Goal: Use online tool/utility: Utilize a website feature to perform a specific function

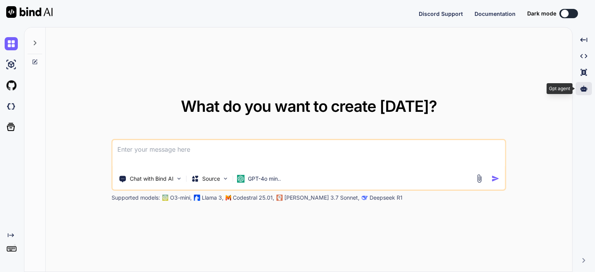
click at [585, 91] on icon at bounding box center [583, 89] width 7 height 6
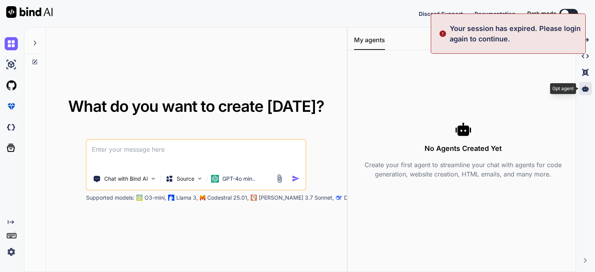
type textarea "x"
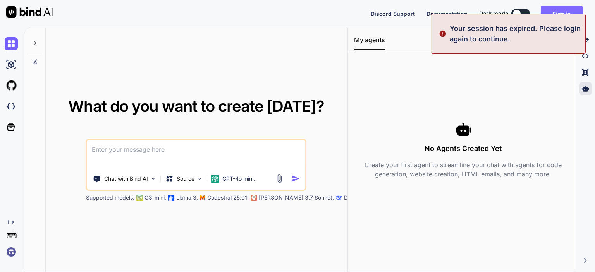
click at [558, 8] on button "Sign in" at bounding box center [562, 13] width 42 height 15
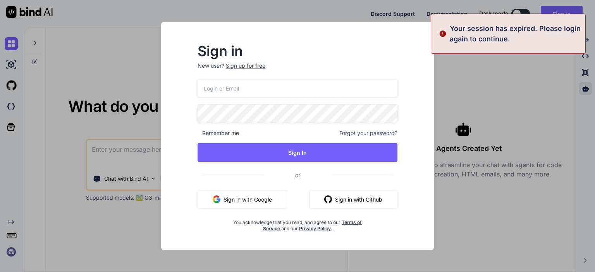
type input "[PERSON_NAME][EMAIL_ADDRESS][DOMAIN_NAME]"
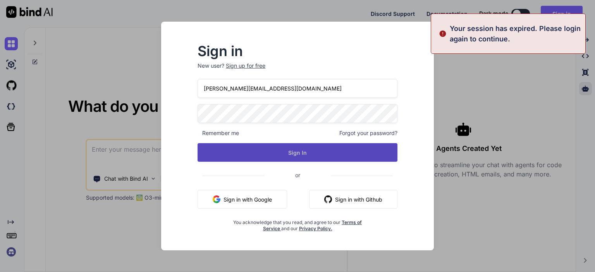
click at [294, 152] on button "Sign In" at bounding box center [298, 152] width 200 height 19
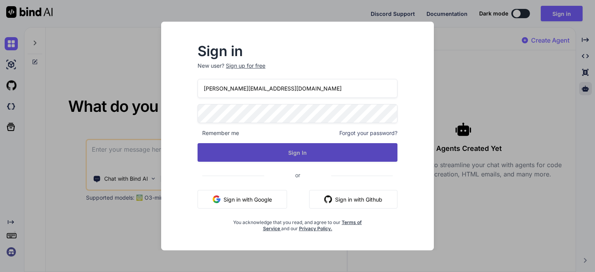
click at [294, 152] on button "Sign In" at bounding box center [298, 152] width 200 height 19
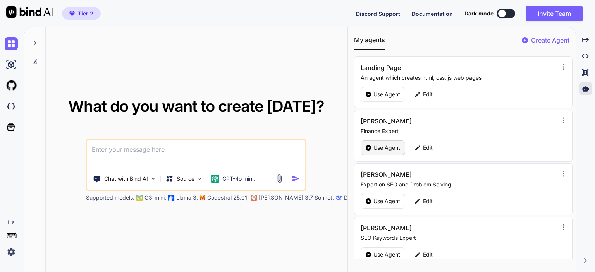
click at [377, 148] on p "Use Agent" at bounding box center [386, 148] width 27 height 8
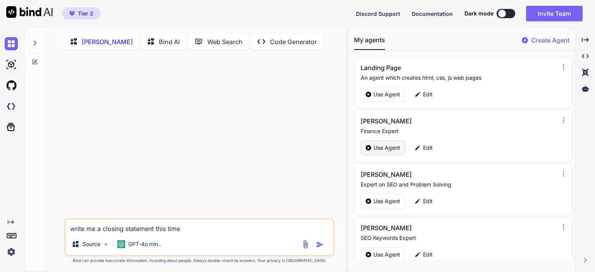
click at [380, 148] on p "Use Agent" at bounding box center [386, 148] width 27 height 8
click at [33, 43] on icon at bounding box center [35, 43] width 6 height 6
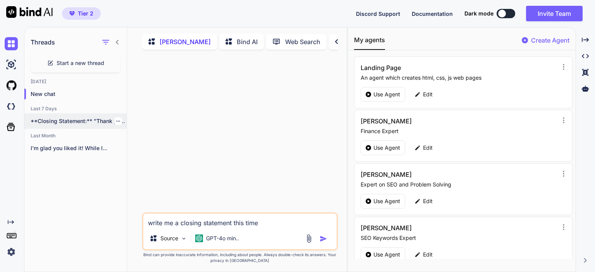
click at [70, 119] on p "**Closing Statement:** "Thank you so much, [PERSON_NAME],..." at bounding box center [79, 121] width 96 height 8
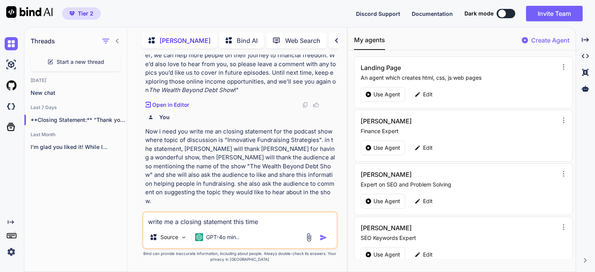
scroll to position [968, 0]
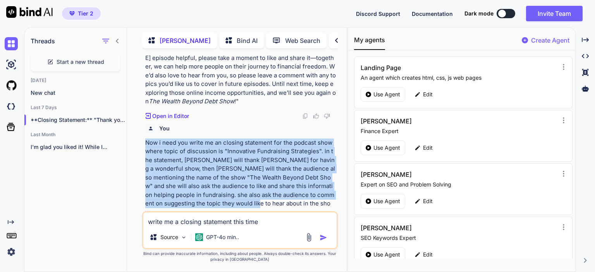
drag, startPoint x: 146, startPoint y: 116, endPoint x: 237, endPoint y: 177, distance: 109.3
click at [237, 177] on p "Now i need you write me an closing statement for the podcast show where topic o…" at bounding box center [240, 178] width 191 height 79
copy p "Now i need you write me an closing statement for the podcast show where topic o…"
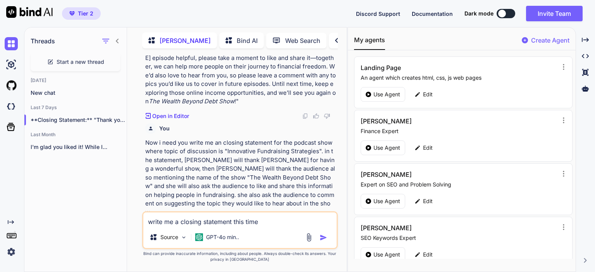
click at [265, 214] on textarea "write me a closing statement this time" at bounding box center [239, 220] width 193 height 14
paste textarea "Now i need you write me an closing statement for the podcast show where topic o…"
type textarea "x"
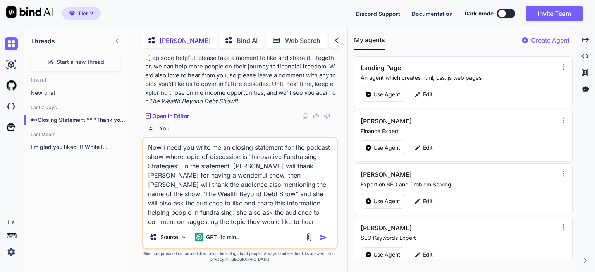
drag, startPoint x: 251, startPoint y: 159, endPoint x: 178, endPoint y: 169, distance: 73.9
click at [178, 169] on textarea "Now i need you write me an closing statement for the podcast show where topic o…" at bounding box center [239, 182] width 193 height 88
paste textarea "Debt Relief Option"
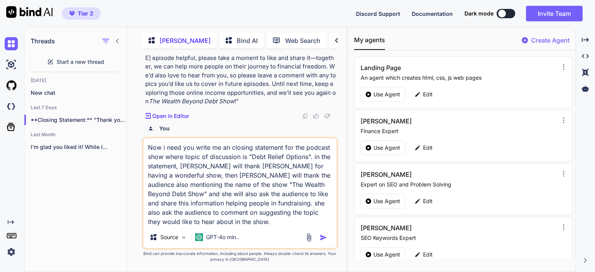
drag, startPoint x: 195, startPoint y: 167, endPoint x: 181, endPoint y: 166, distance: 14.0
click at [181, 166] on textarea "Now i need you write me an closing statement for the podcast show where topic o…" at bounding box center [239, 182] width 193 height 88
drag, startPoint x: 176, startPoint y: 176, endPoint x: 163, endPoint y: 176, distance: 13.2
click at [163, 176] on textarea "Now i need you write me an closing statement for the podcast show where topic o…" at bounding box center [239, 182] width 193 height 88
click at [181, 223] on textarea "Now i need you write me an closing statement for the podcast show where topic o…" at bounding box center [239, 182] width 193 height 88
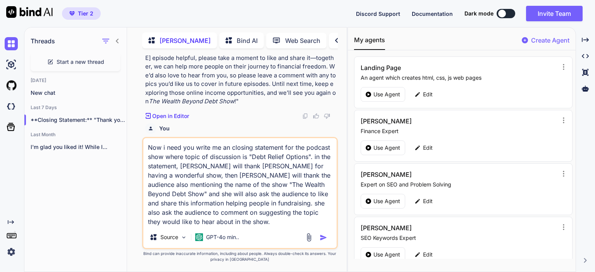
drag, startPoint x: 176, startPoint y: 206, endPoint x: 209, endPoint y: 207, distance: 32.9
click at [209, 207] on textarea "Now i need you write me an closing statement for the podcast show where topic o…" at bounding box center [239, 182] width 193 height 88
click at [216, 221] on textarea "Now i need you write me an closing statement for the podcast show where topic o…" at bounding box center [239, 182] width 193 height 88
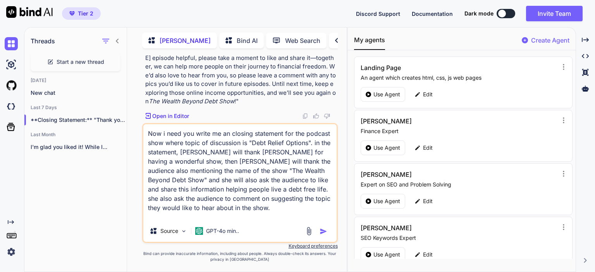
scroll to position [10, 0]
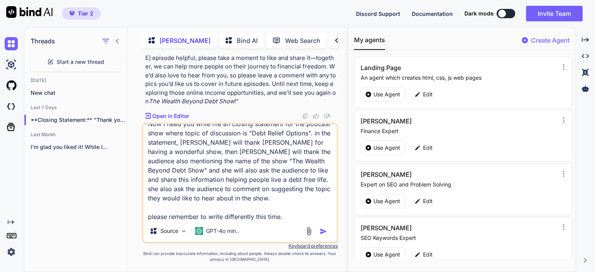
type textarea "Now i need you write me an closing statement for the podcast show where topic o…"
click at [324, 232] on img "button" at bounding box center [324, 232] width 8 height 8
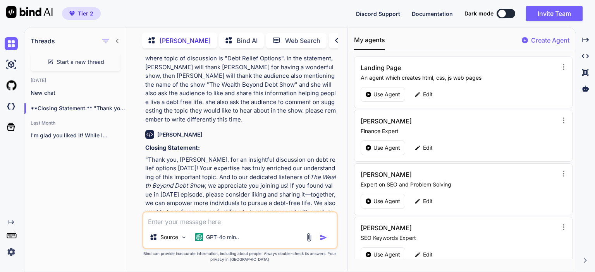
scroll to position [1292, 0]
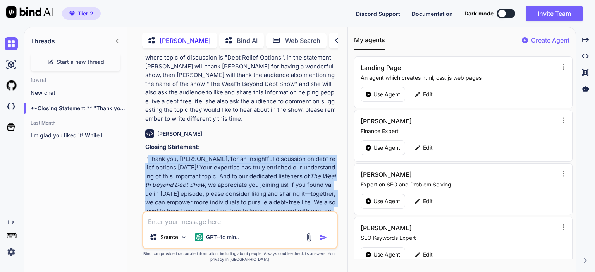
drag, startPoint x: 148, startPoint y: 117, endPoint x: 211, endPoint y: 194, distance: 99.7
click at [211, 194] on p ""Thank you, [PERSON_NAME], for an insightful discussion on debt relief options …" at bounding box center [240, 198] width 191 height 87
copy p "Thank you, [PERSON_NAME], for an insightful discussion on debt relief options […"
